Goal: Check status: Check status

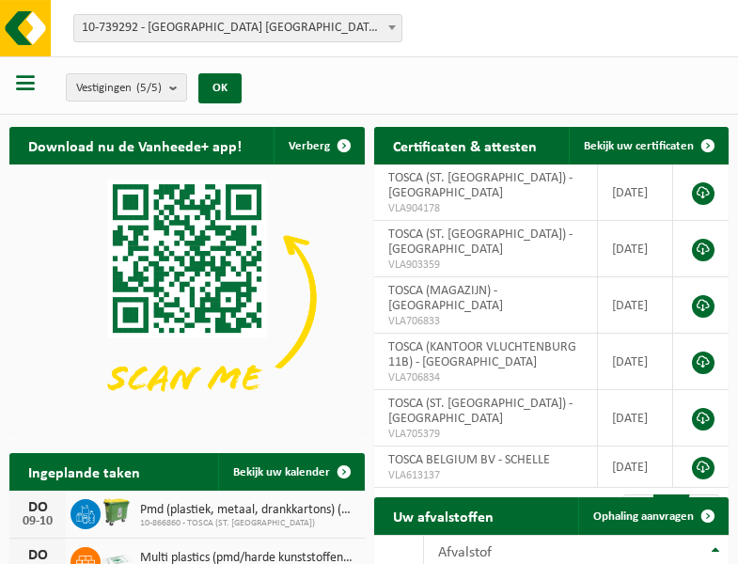
click at [392, 27] on b at bounding box center [392, 27] width 8 height 5
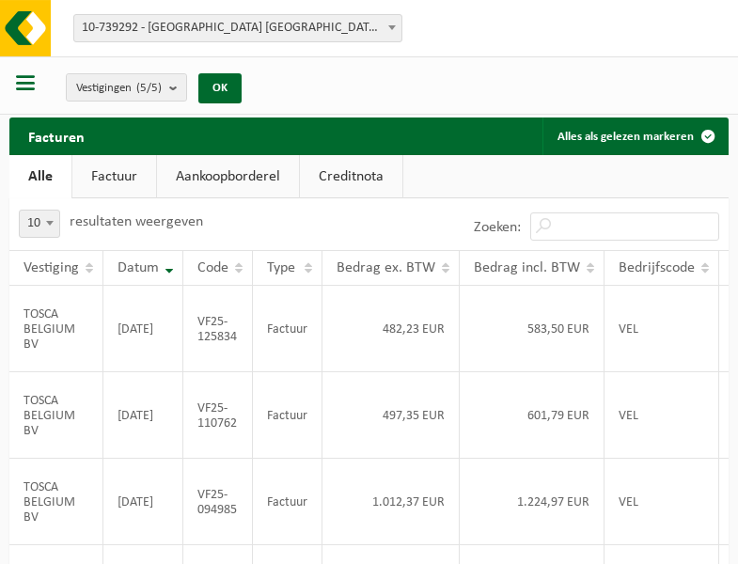
click at [392, 27] on b at bounding box center [392, 27] width 8 height 5
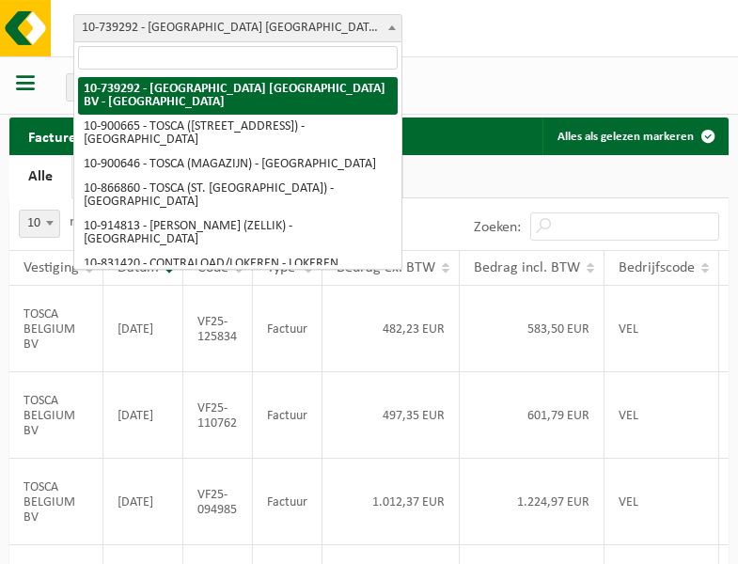
select select "119212"
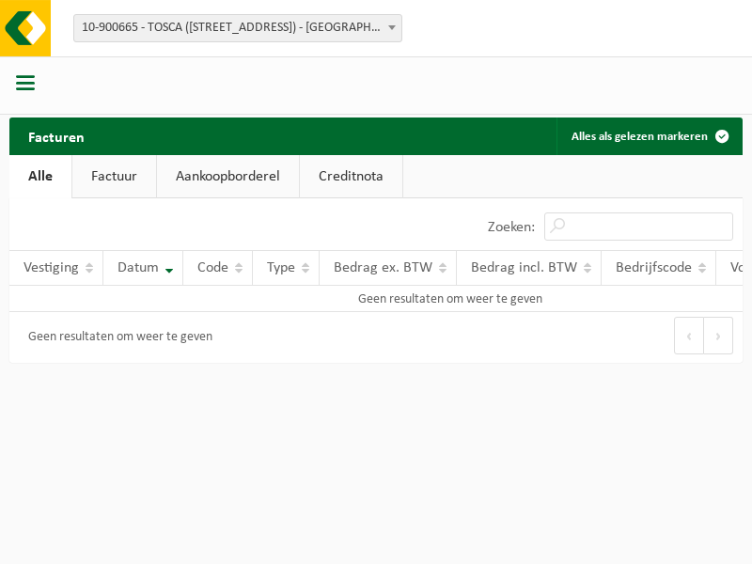
click at [392, 27] on b at bounding box center [392, 27] width 8 height 5
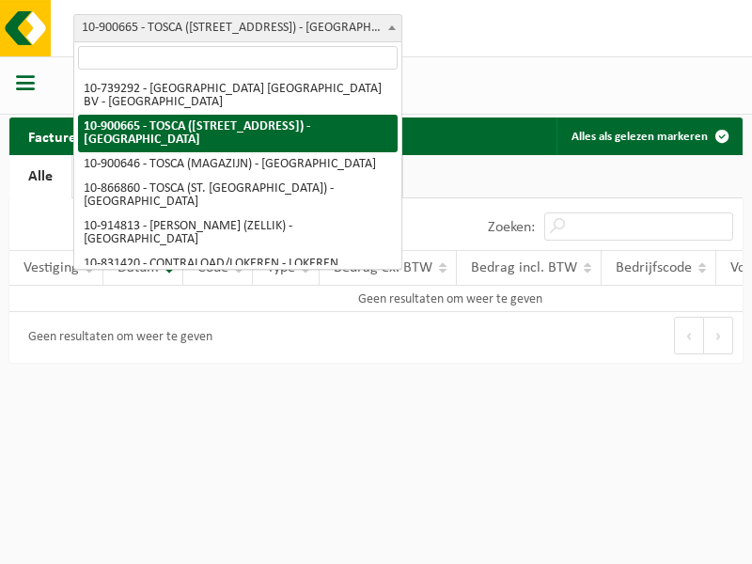
select select "119209"
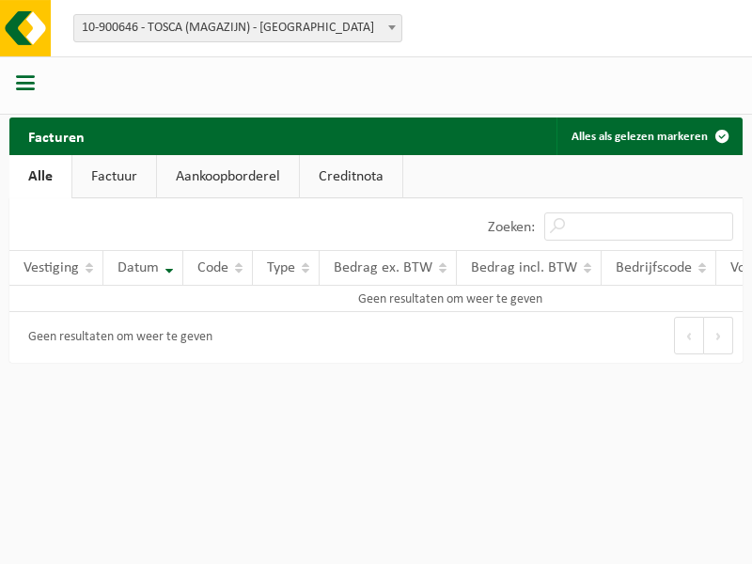
click at [392, 27] on b at bounding box center [392, 27] width 8 height 5
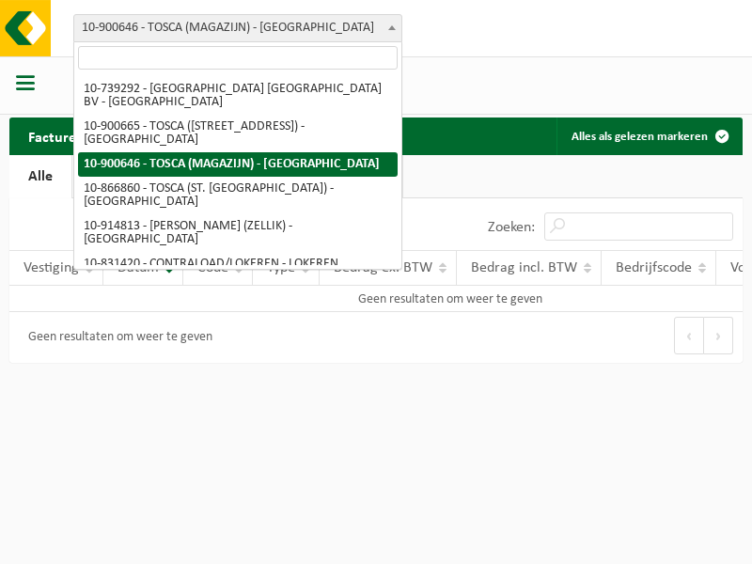
select select "103057"
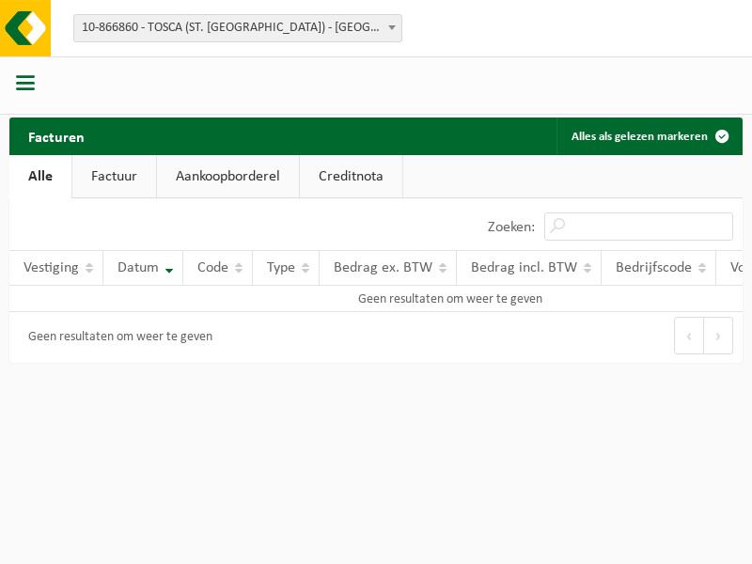
click at [392, 27] on b at bounding box center [392, 27] width 8 height 5
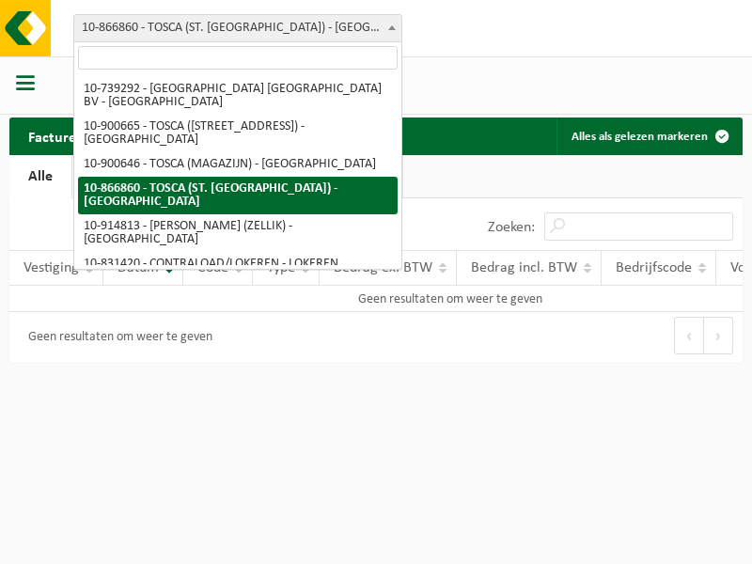
select select "126716"
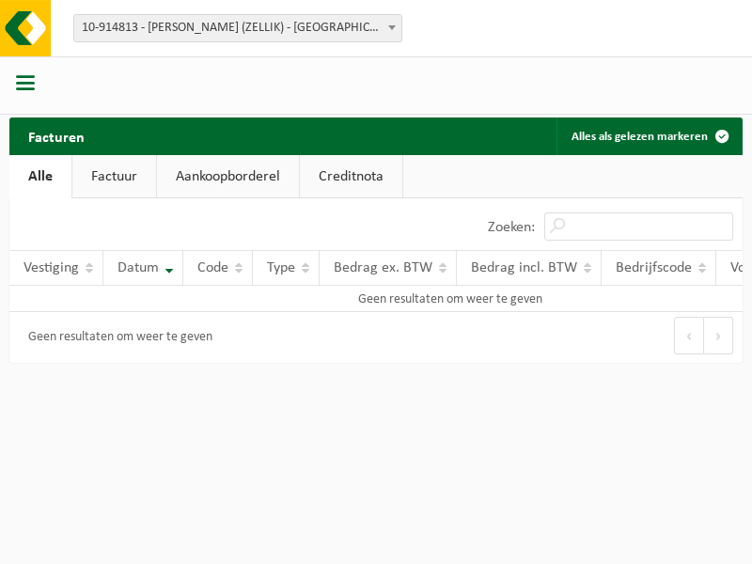
click at [392, 27] on b at bounding box center [392, 27] width 8 height 5
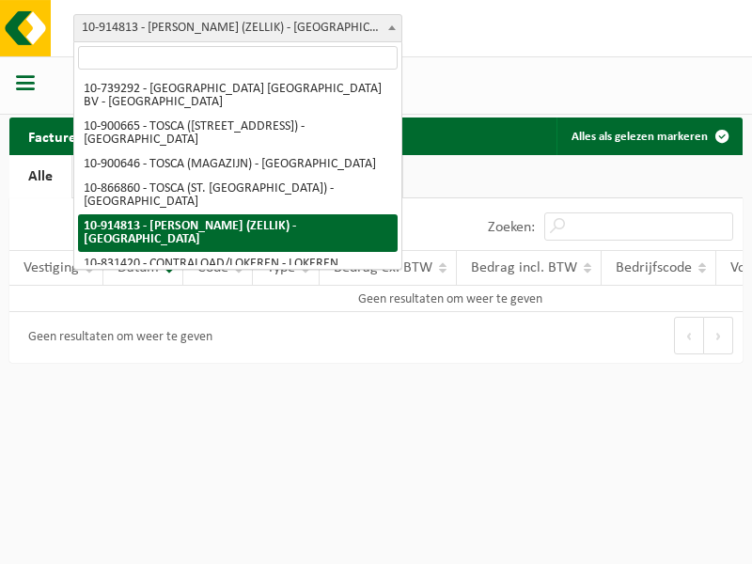
select select "88625"
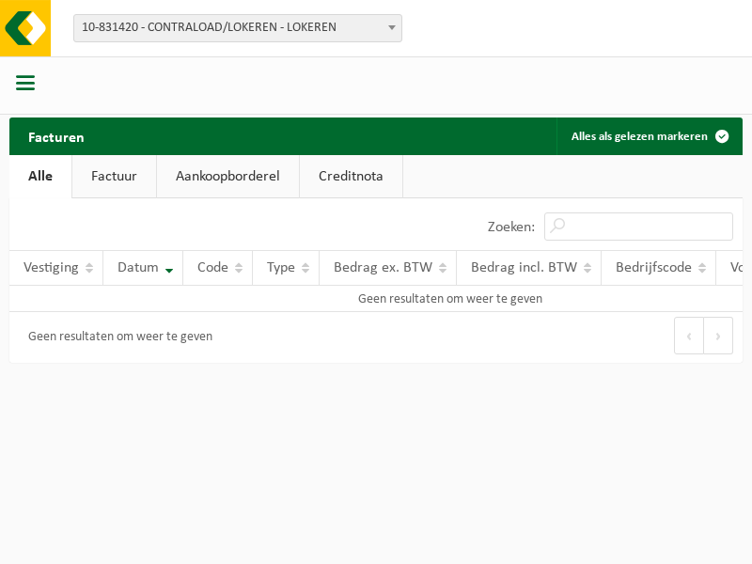
click at [392, 27] on b at bounding box center [392, 27] width 8 height 5
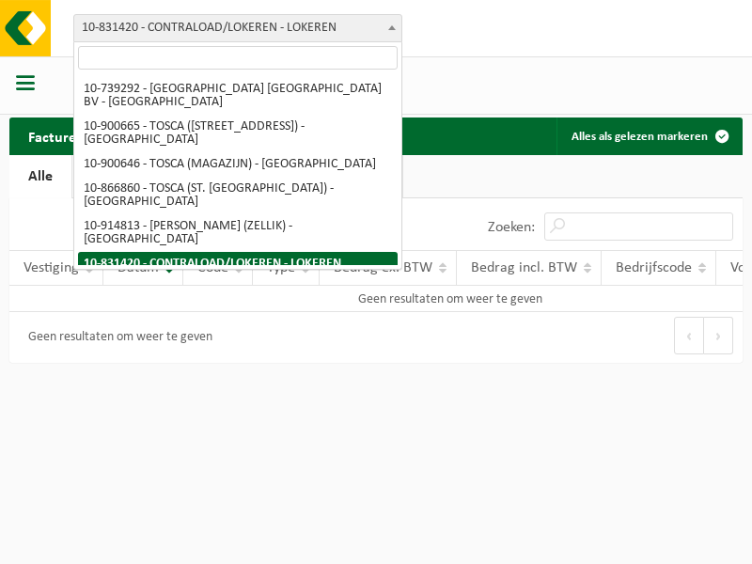
select select "99558"
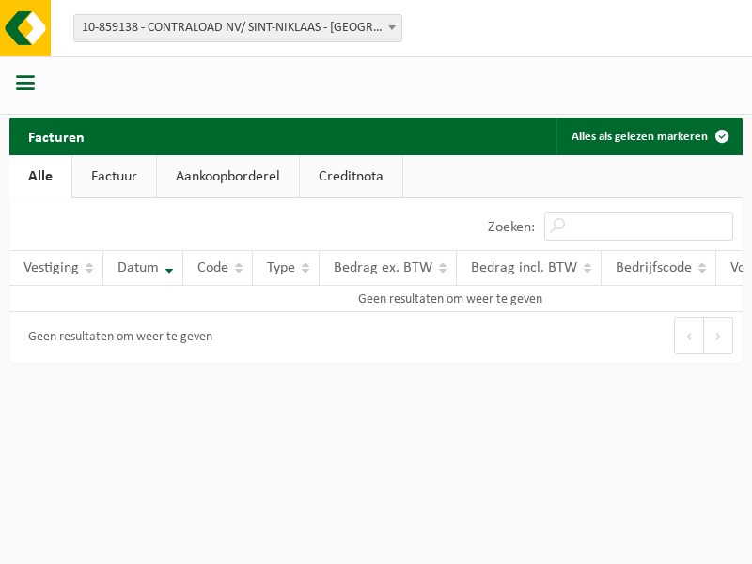
click at [392, 27] on b at bounding box center [392, 27] width 8 height 5
